Goal: Communication & Community: Answer question/provide support

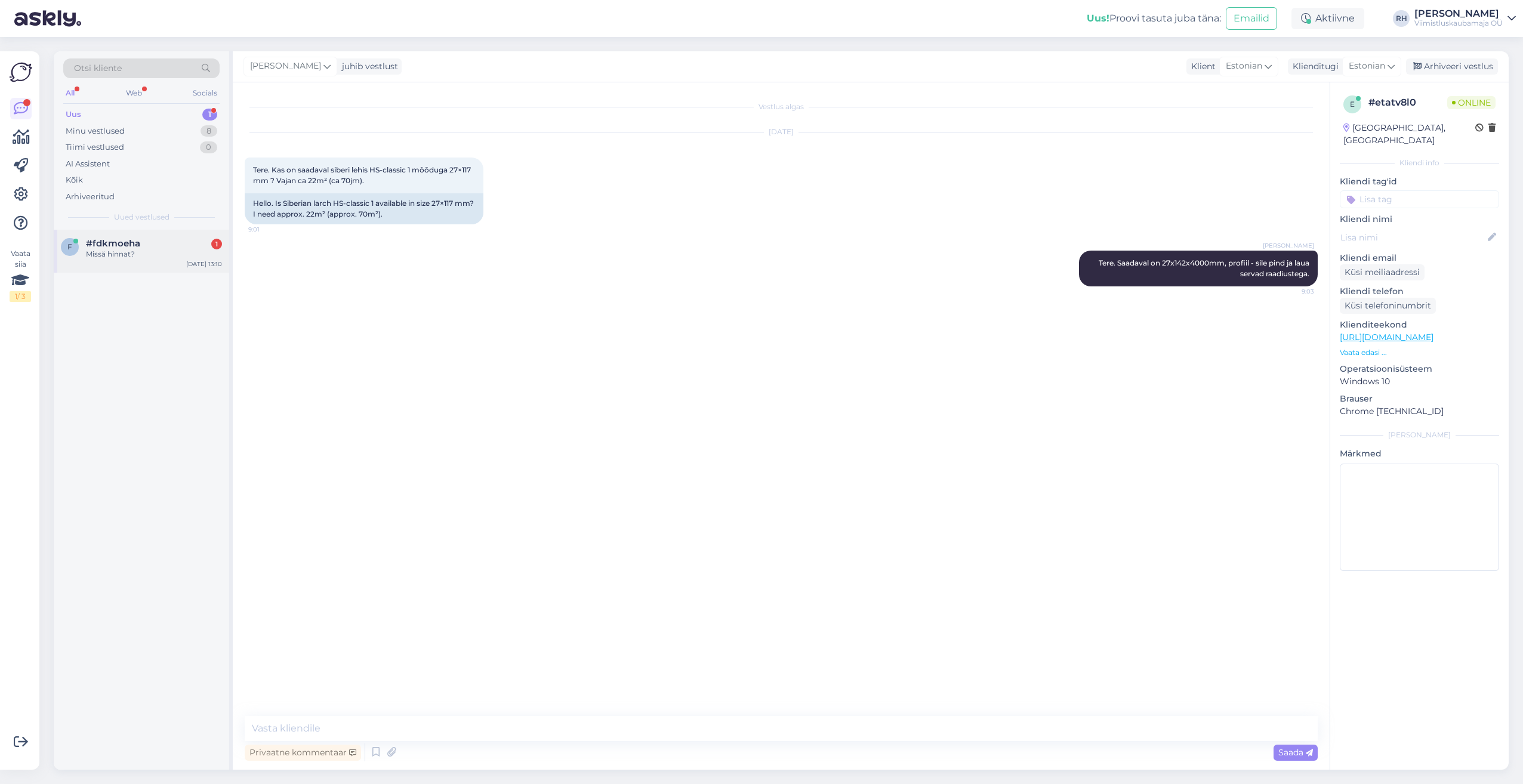
click at [96, 250] on div "Missä hinnat?" at bounding box center [154, 254] width 136 height 11
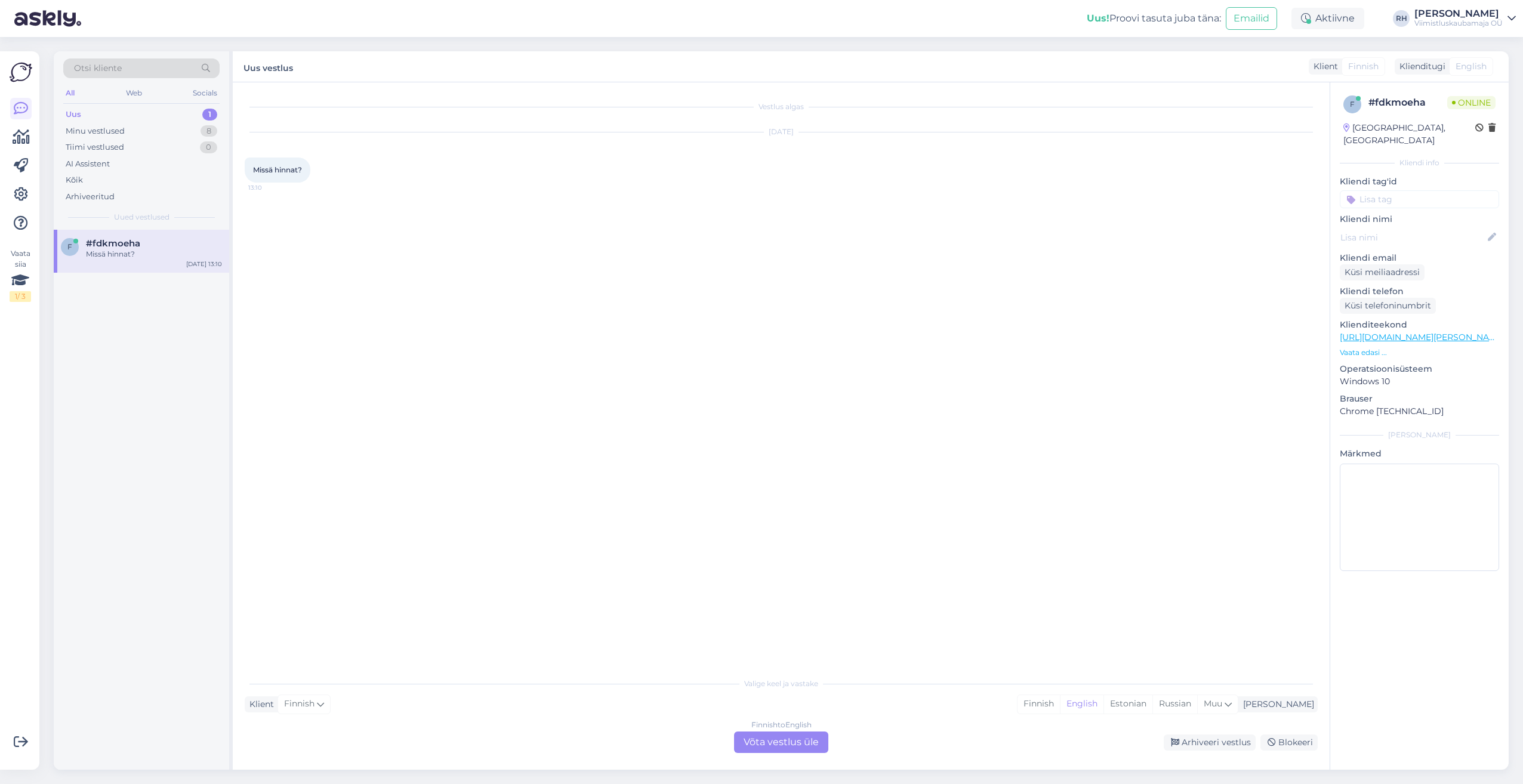
click at [798, 743] on div "Finnish to English Võta vestlus üle" at bounding box center [781, 741] width 94 height 21
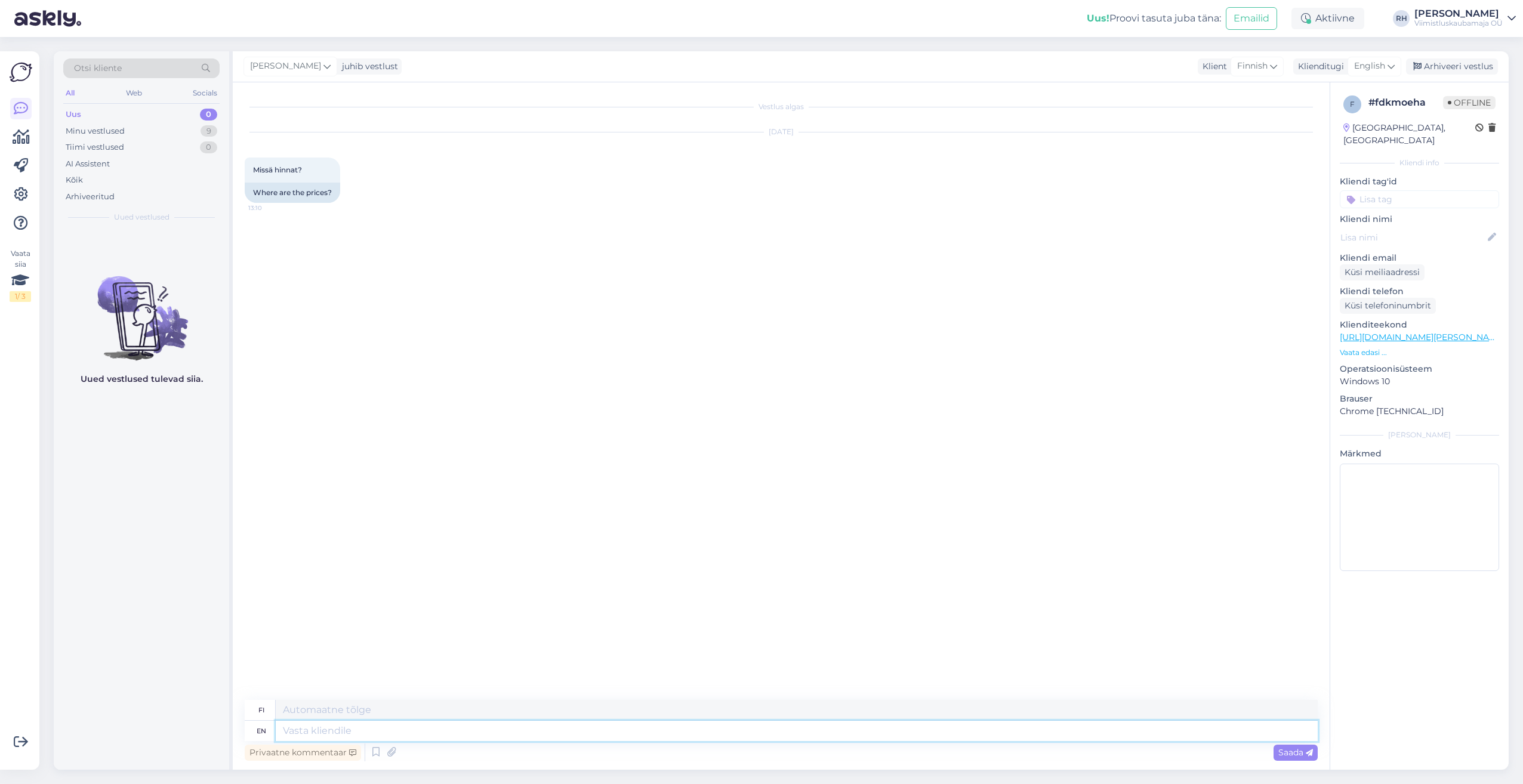
click at [360, 723] on textarea at bounding box center [797, 731] width 1042 height 21
type textarea "Here"
type textarea "Tässä"
type textarea "Here you"
type textarea "Tässä sinä"
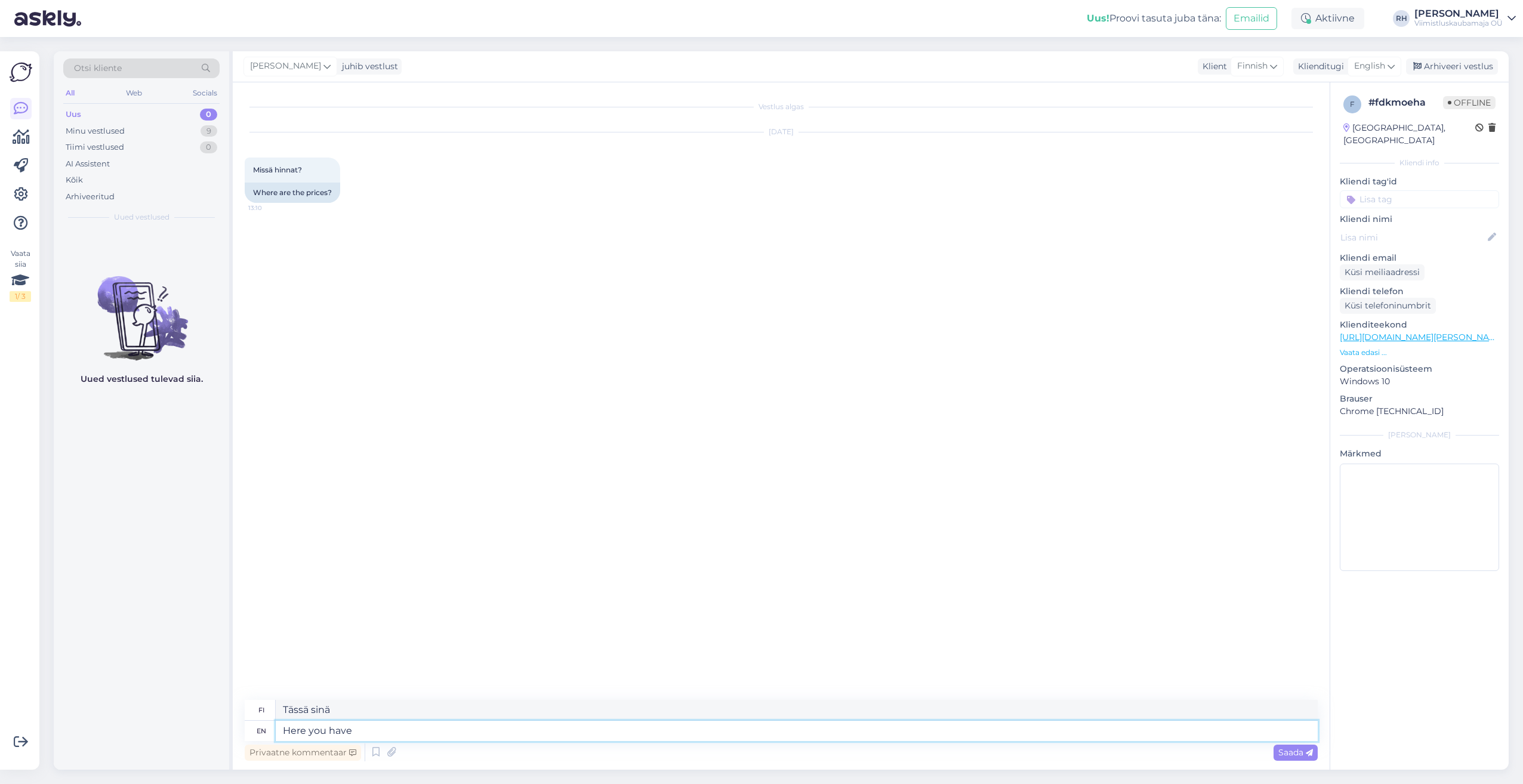
type textarea "Here you have"
type textarea "Tässä sinulla on"
type textarea "Here"
type textarea "Tässä sinä"
type textarea "H"
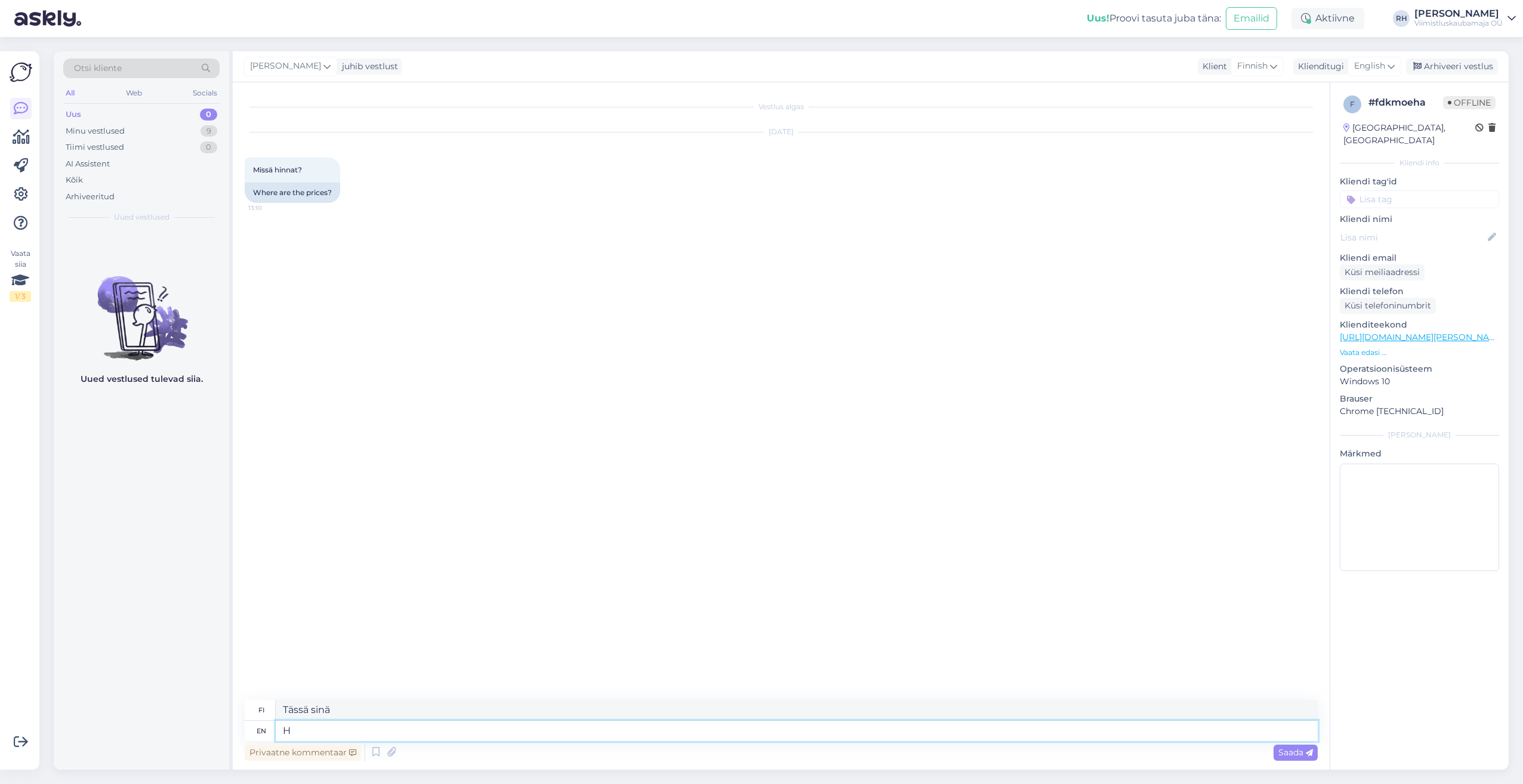
type textarea "Tässä"
type textarea "Hello."
type textarea "Hei."
type textarea "Hello. Here"
type textarea "Hei. Tässä."
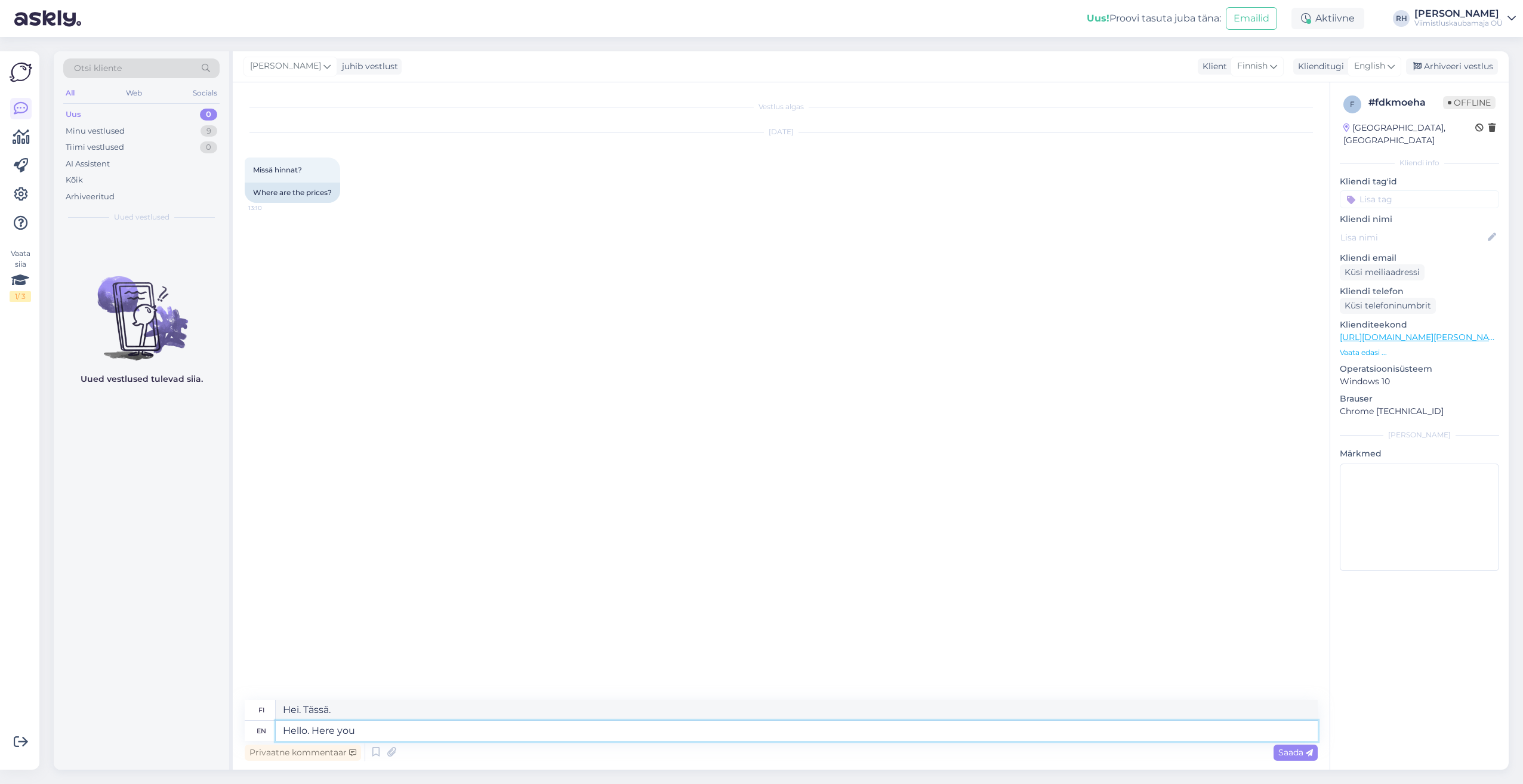
type textarea "Hello. Here you"
type textarea "Hei. Tässä sinulle"
type textarea "Hello. Here you can"
type textarea "Hei. [PERSON_NAME]"
type textarea "Hello. Here you can find"
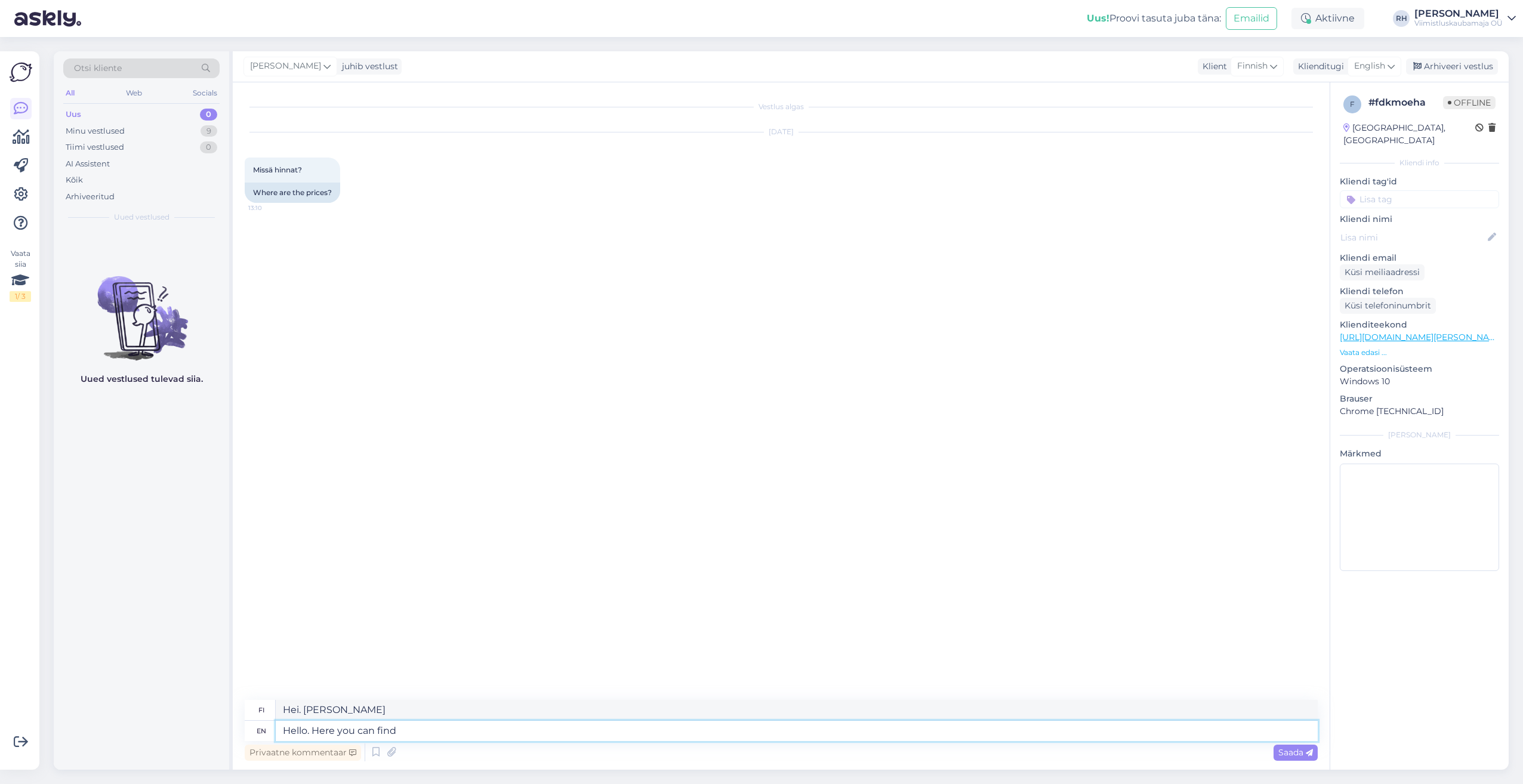
type textarea "Hei. Täältä löydät"
type textarea "Hello. Here you can find prices:"
type textarea "Hei. Täältä löydät hinnat:"
paste textarea "[URL][DOMAIN_NAME]"
type textarea "Hello. Here you can find prices: [URL][DOMAIN_NAME]"
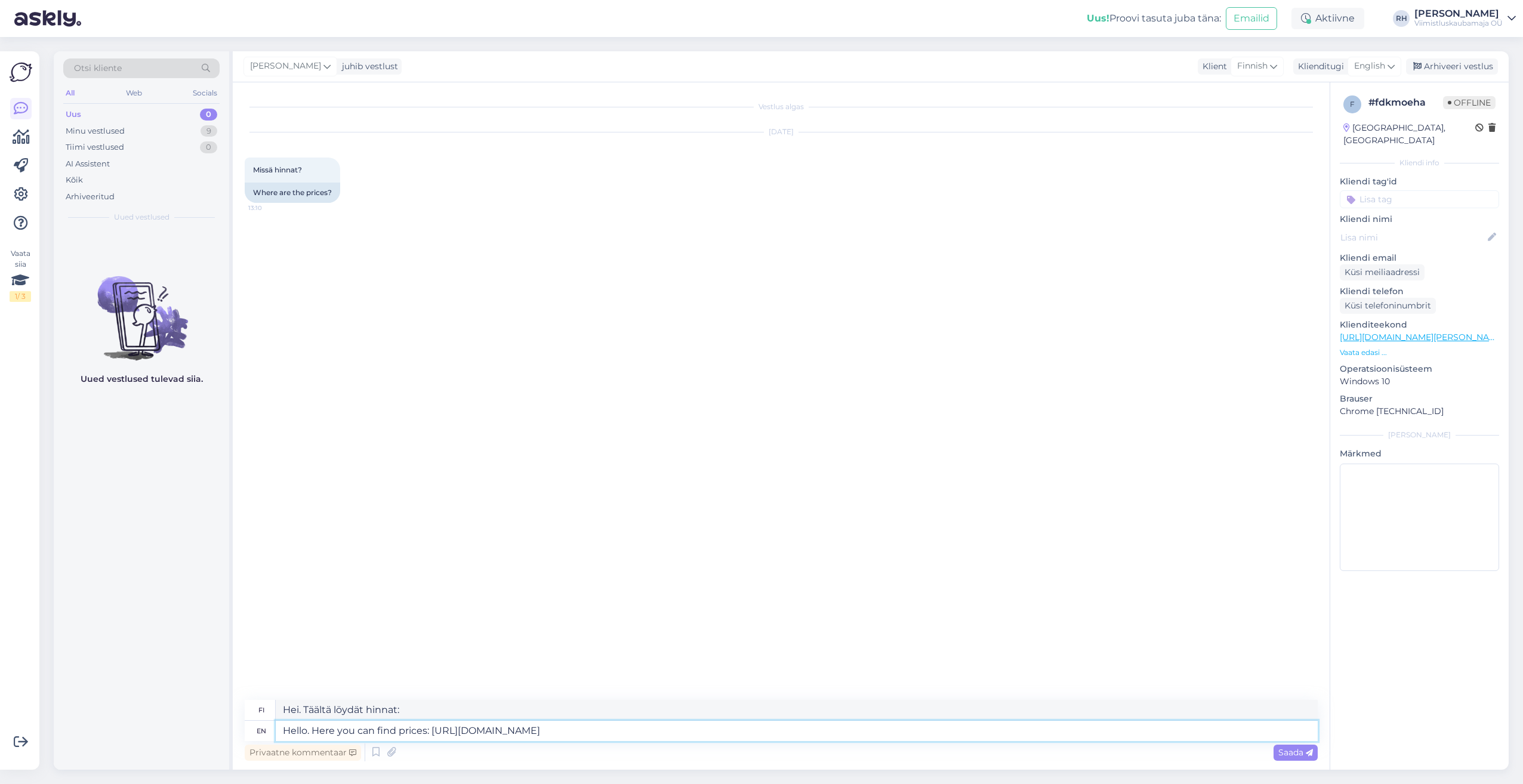
type textarea "Hei. Täältä löydät hinnat: [URL][DOMAIN_NAME]"
